Goal: Task Accomplishment & Management: Complete application form

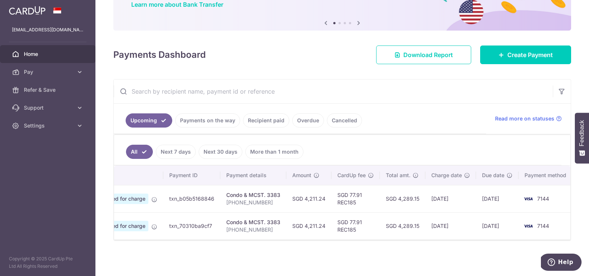
scroll to position [0, 7]
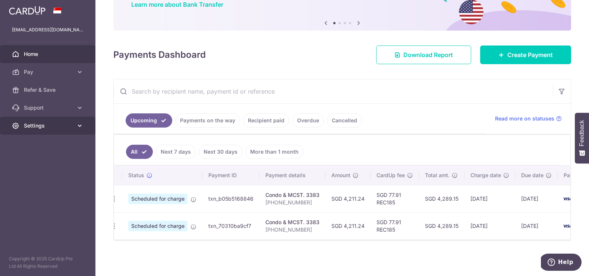
click at [55, 129] on span "Settings" at bounding box center [48, 125] width 49 height 7
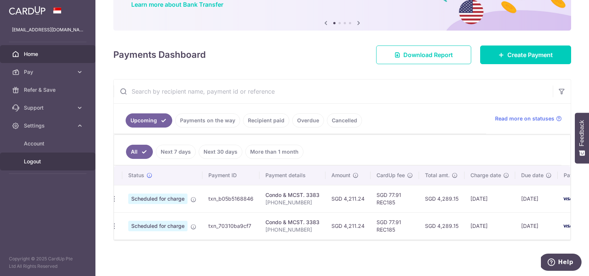
click at [42, 162] on span "Logout" at bounding box center [48, 161] width 49 height 7
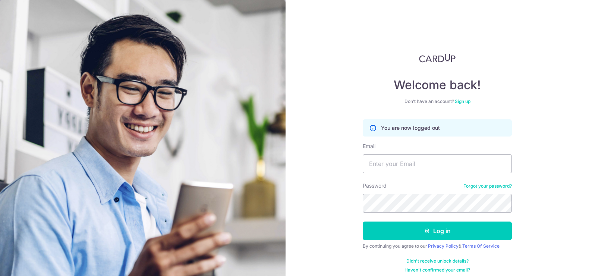
scroll to position [6, 0]
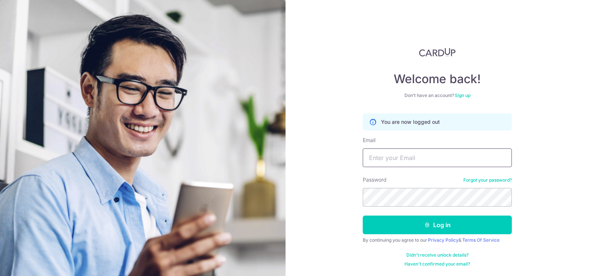
type input "obeautiful1@gmail.com"
click at [466, 96] on link "Sign up" at bounding box center [463, 96] width 16 height 6
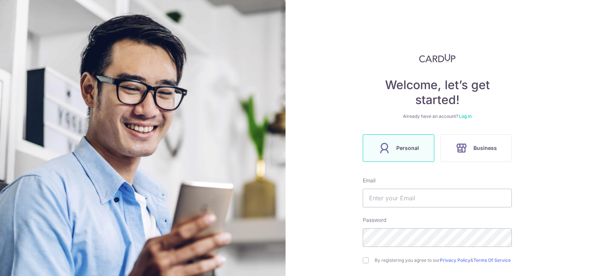
scroll to position [1, 0]
click at [411, 140] on label "Personal" at bounding box center [399, 148] width 72 height 28
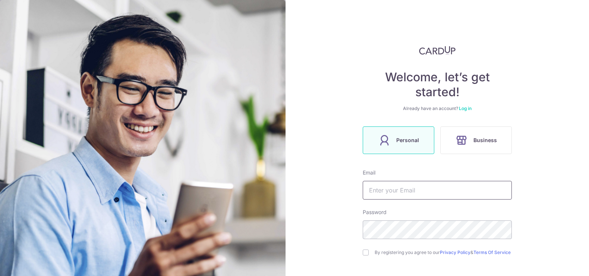
click at [463, 197] on input "text" at bounding box center [437, 190] width 149 height 19
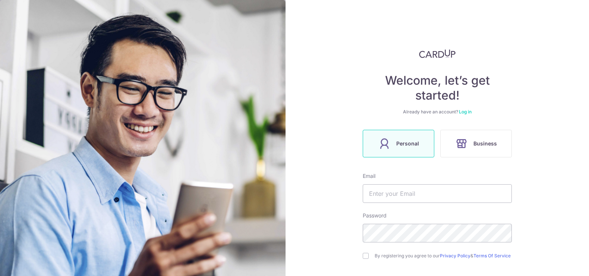
click at [571, 197] on div "Welcome, let’s get started! Already have an account? Log in Personal Business E…" at bounding box center [438, 138] width 304 height 276
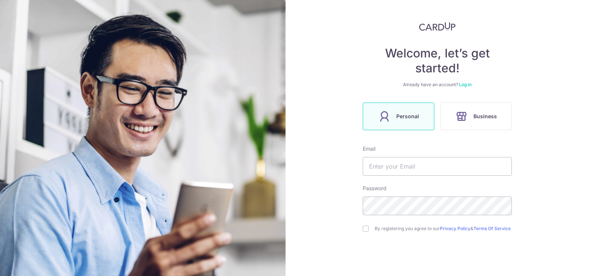
scroll to position [19, 0]
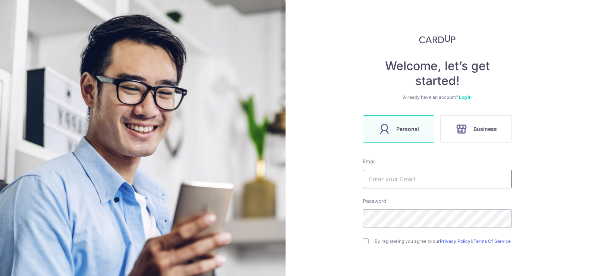
click at [466, 182] on input "text" at bounding box center [437, 179] width 149 height 19
type input "[EMAIL_ADDRESS][DOMAIN_NAME]"
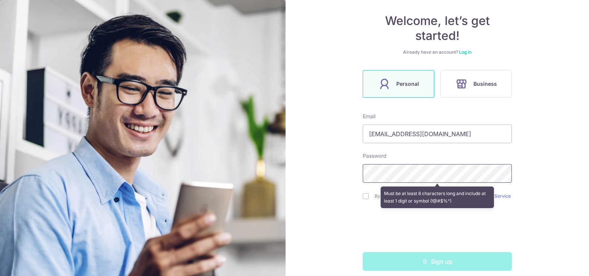
scroll to position [65, 0]
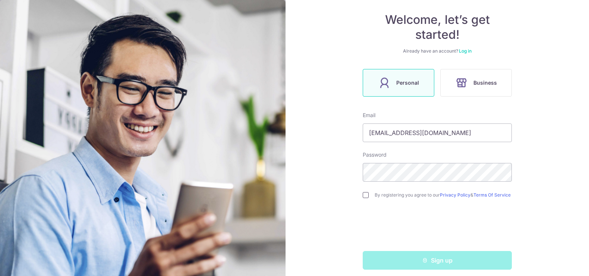
click at [364, 198] on input "checkbox" at bounding box center [366, 195] width 6 height 6
checkbox input "true"
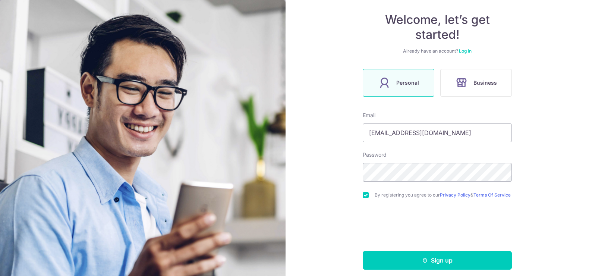
scroll to position [74, 0]
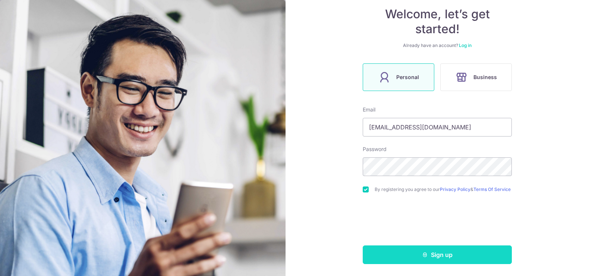
click at [453, 254] on button "Sign up" at bounding box center [437, 254] width 149 height 19
